Goal: Navigation & Orientation: Understand site structure

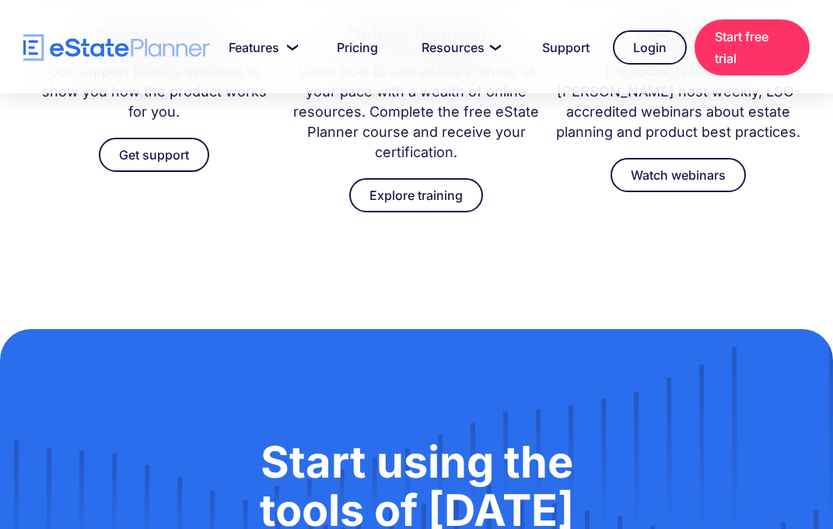
scroll to position [4985, 0]
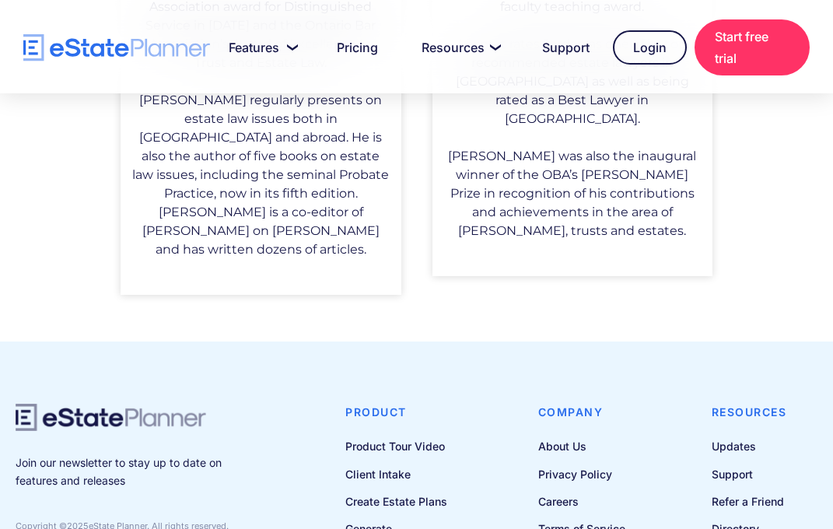
scroll to position [1515, 0]
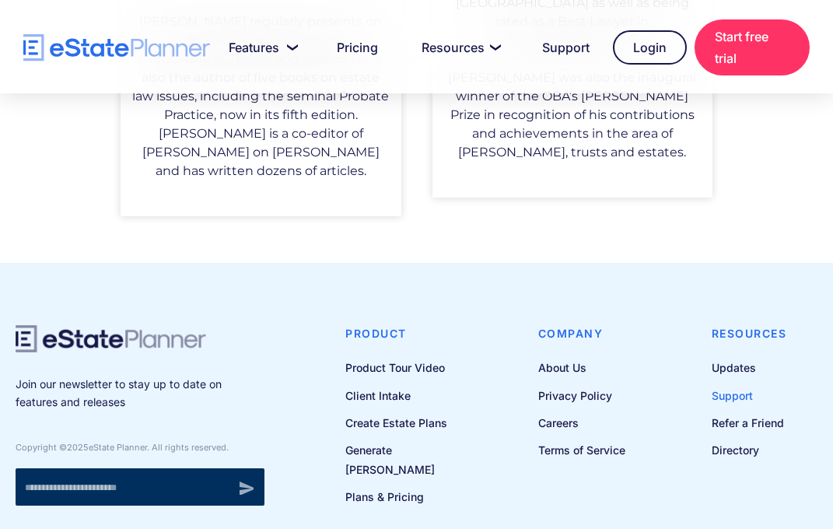
click at [732, 386] on link "Support" at bounding box center [748, 395] width 75 height 19
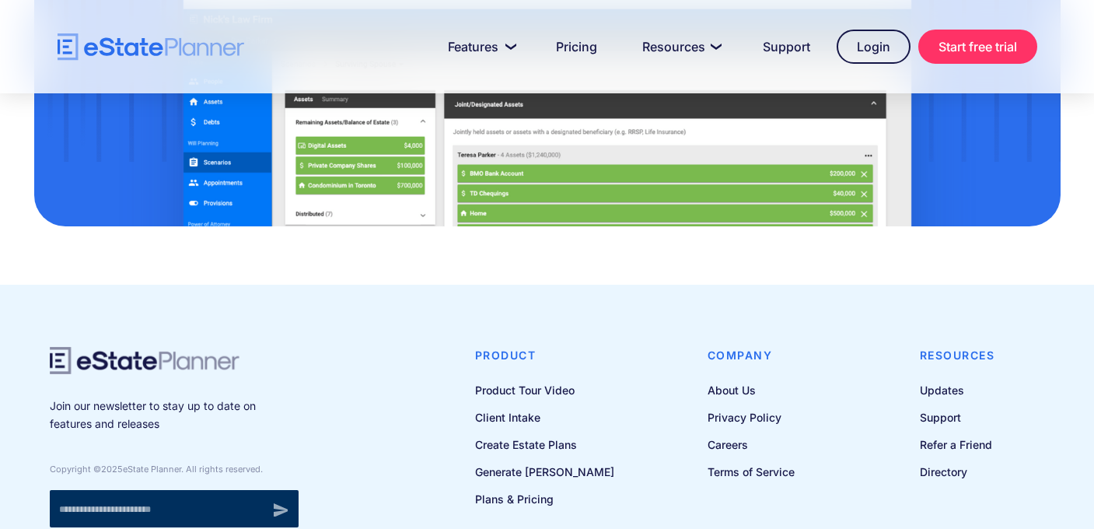
scroll to position [5243, 0]
